Goal: Find specific page/section: Find specific page/section

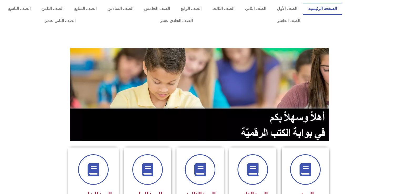
drag, startPoint x: 0, startPoint y: 0, endPoint x: 202, endPoint y: 89, distance: 220.3
click at [202, 90] on img at bounding box center [200, 94] width 261 height 92
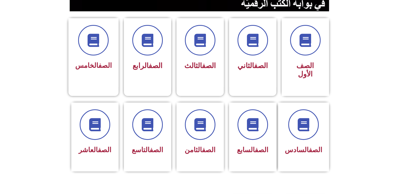
scroll to position [147, 0]
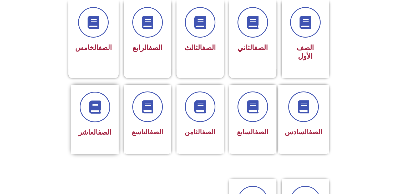
click at [89, 128] on span "الصف العاشر" at bounding box center [95, 132] width 33 height 8
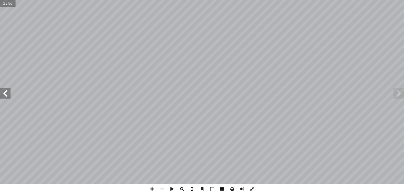
click at [9, 92] on span at bounding box center [5, 93] width 11 height 11
